Goal: Find specific page/section: Find specific page/section

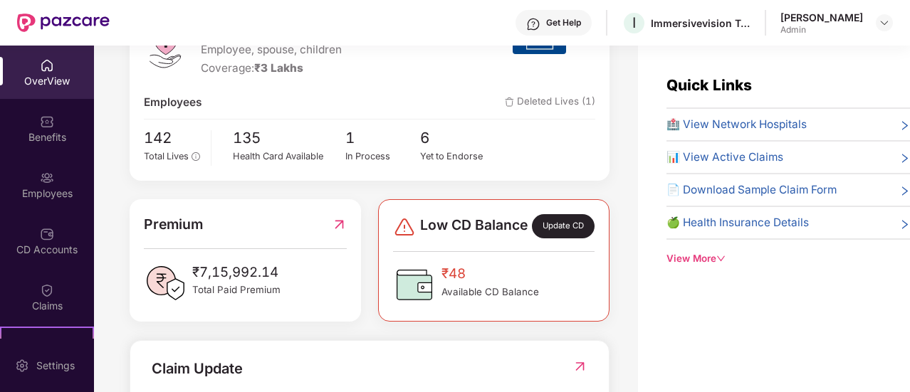
scroll to position [285, 0]
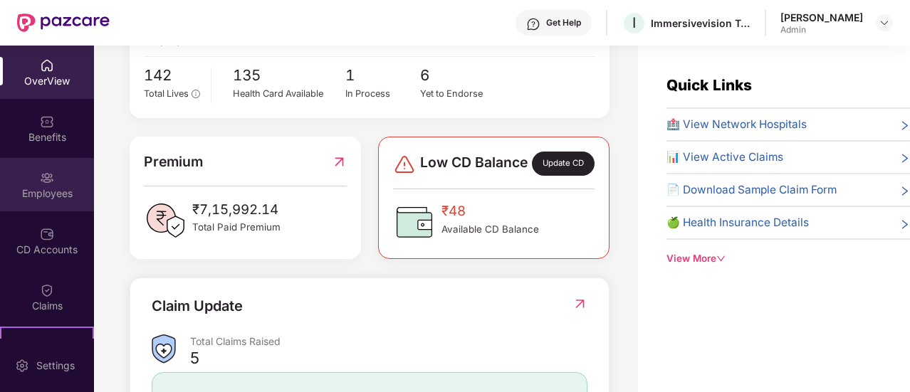
click at [41, 194] on div "Employees" at bounding box center [47, 194] width 94 height 14
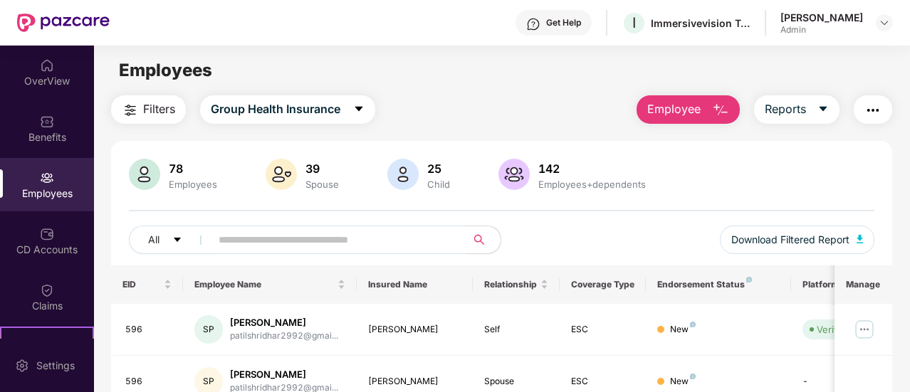
click at [229, 240] on input "text" at bounding box center [333, 239] width 229 height 21
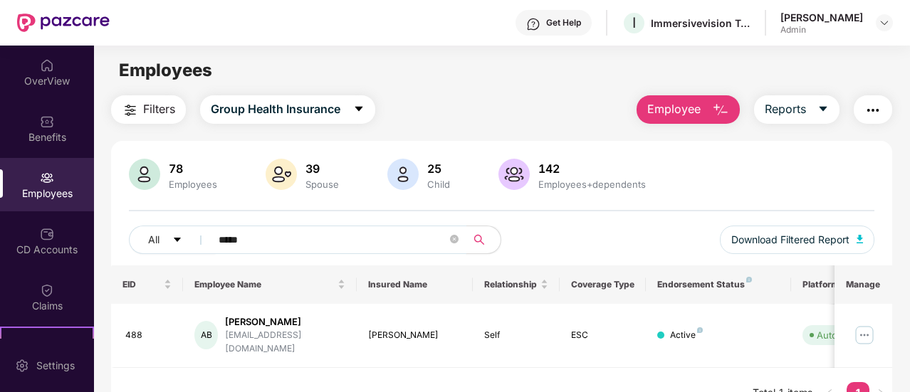
type input "*****"
